Goal: Find specific page/section: Find specific page/section

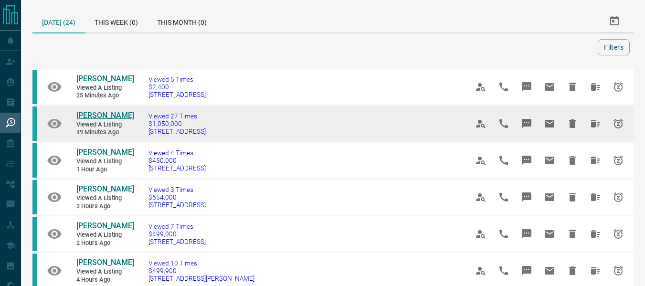
click at [109, 114] on span "[PERSON_NAME]" at bounding box center [105, 115] width 58 height 9
click at [100, 118] on span "[PERSON_NAME]" at bounding box center [105, 115] width 58 height 9
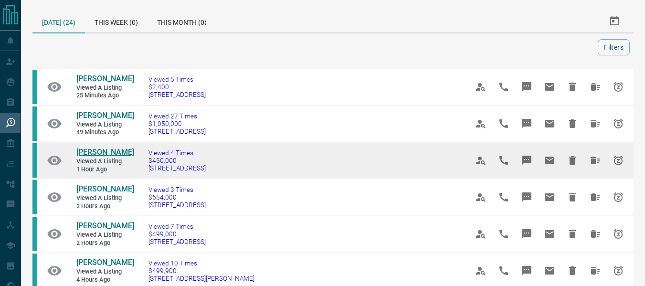
click at [106, 152] on span "[PERSON_NAME]" at bounding box center [105, 152] width 58 height 9
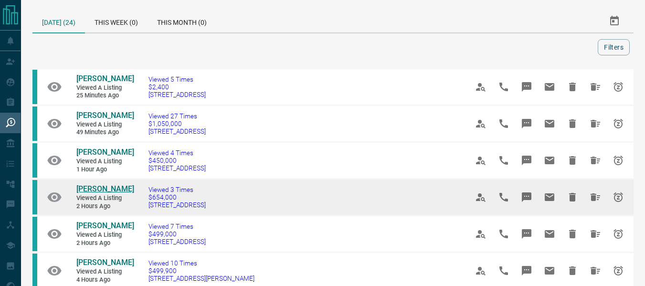
click at [104, 190] on span "[PERSON_NAME]" at bounding box center [105, 188] width 58 height 9
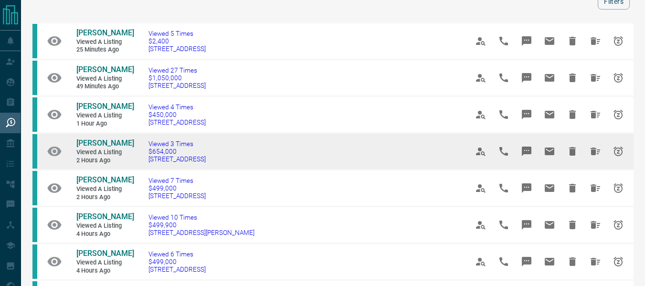
scroll to position [49, 0]
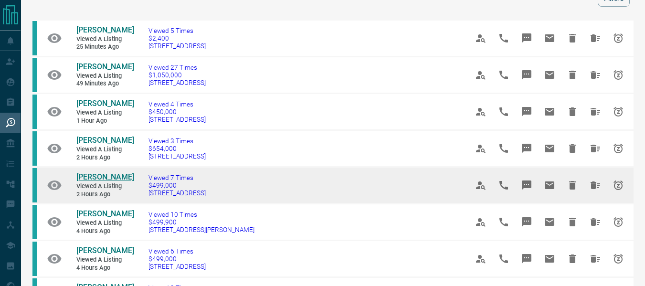
click at [96, 182] on span "[PERSON_NAME]" at bounding box center [105, 176] width 58 height 9
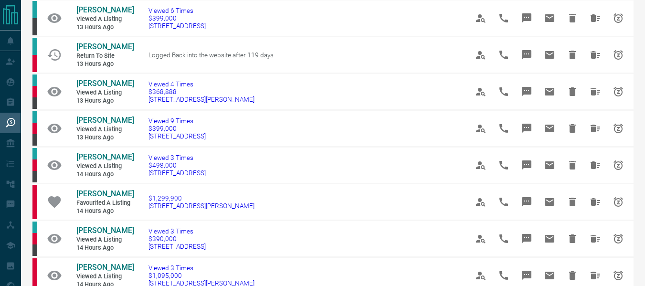
scroll to position [453, 0]
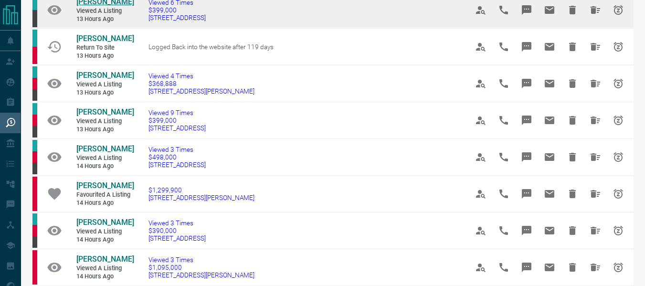
click at [101, 6] on span "[PERSON_NAME]" at bounding box center [105, 1] width 58 height 9
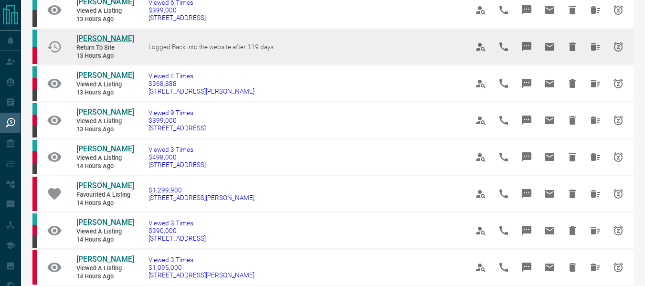
click at [99, 43] on span "[PERSON_NAME]" at bounding box center [105, 38] width 58 height 9
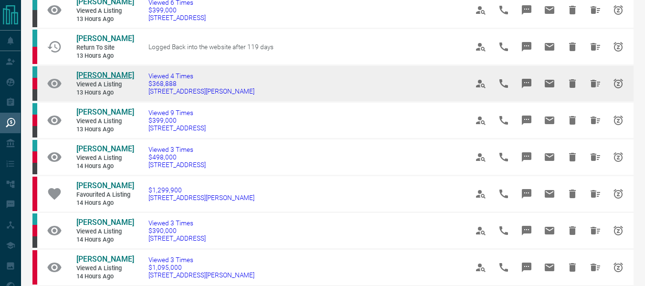
click at [101, 80] on span "[PERSON_NAME]" at bounding box center [105, 75] width 58 height 9
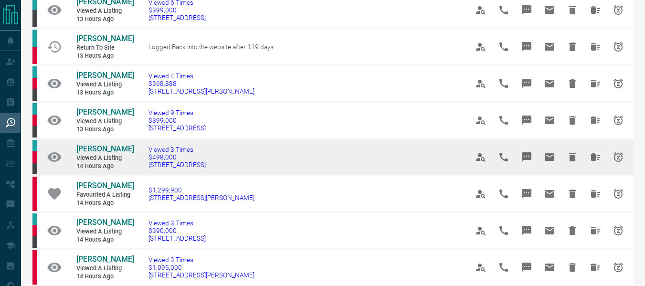
scroll to position [547, 0]
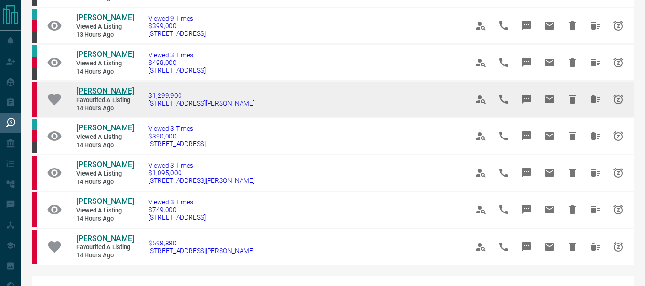
click at [109, 96] on span "[PERSON_NAME]" at bounding box center [105, 90] width 58 height 9
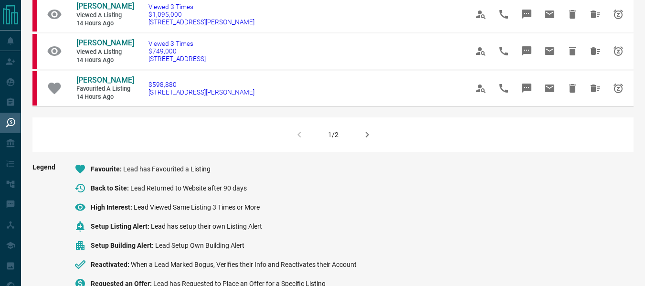
click at [361, 146] on button "button" at bounding box center [367, 134] width 23 height 23
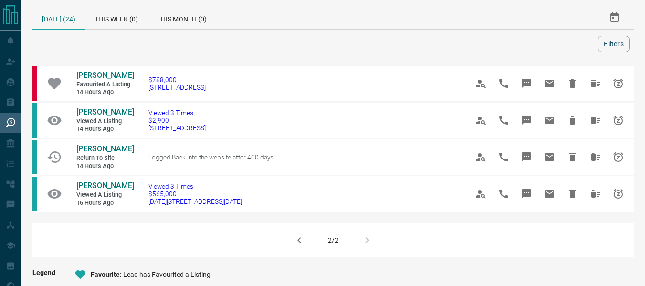
scroll to position [0, 0]
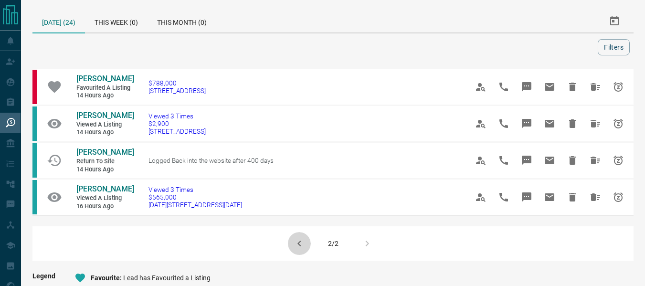
click at [301, 242] on icon "button" at bounding box center [299, 243] width 11 height 11
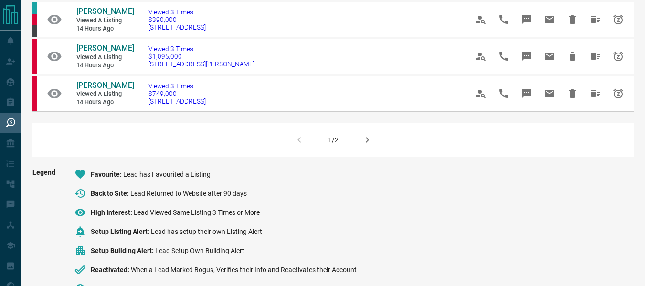
scroll to position [702, 0]
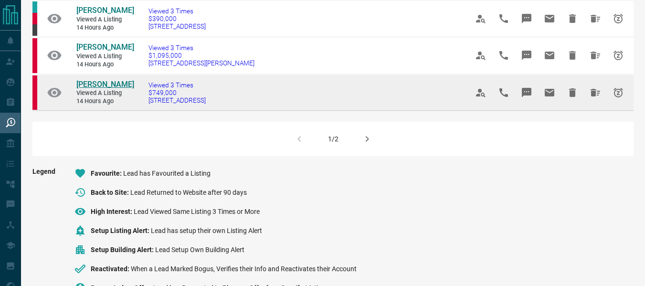
click at [88, 89] on span "[PERSON_NAME]" at bounding box center [105, 84] width 58 height 9
